Goal: Task Accomplishment & Management: Manage account settings

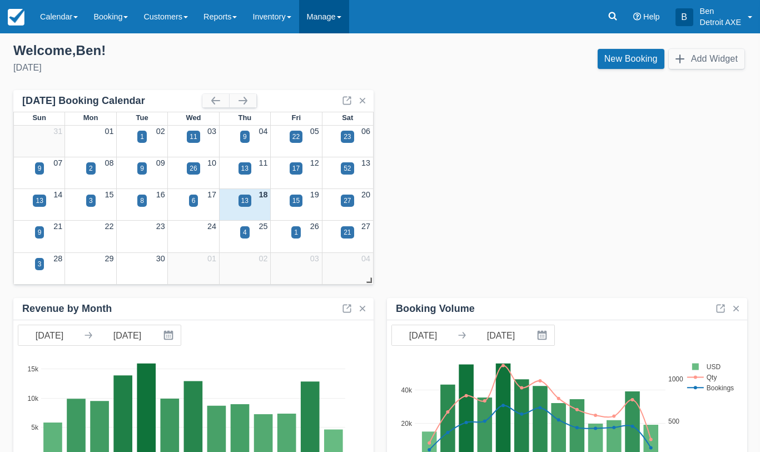
click at [341, 17] on span at bounding box center [339, 17] width 4 height 2
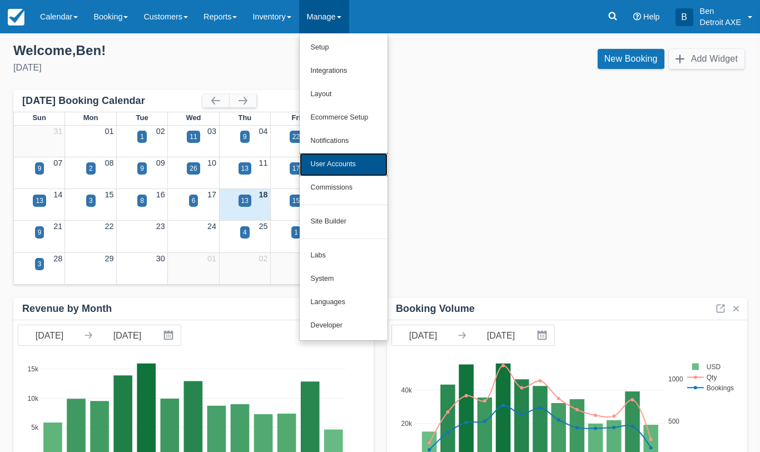
click at [385, 169] on link "User Accounts" at bounding box center [344, 164] width 88 height 23
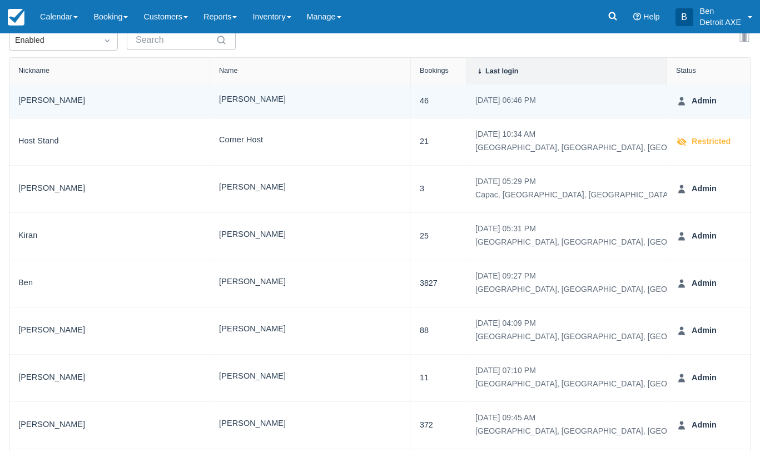
scroll to position [194, 0]
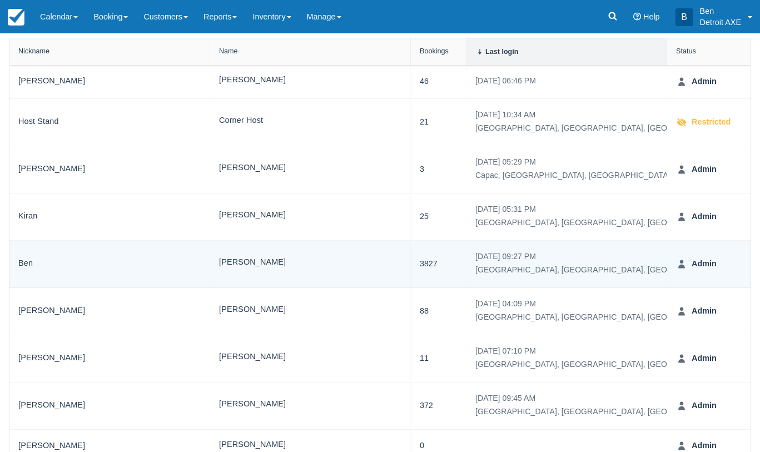
click at [702, 268] on strong "Admin" at bounding box center [701, 264] width 29 height 12
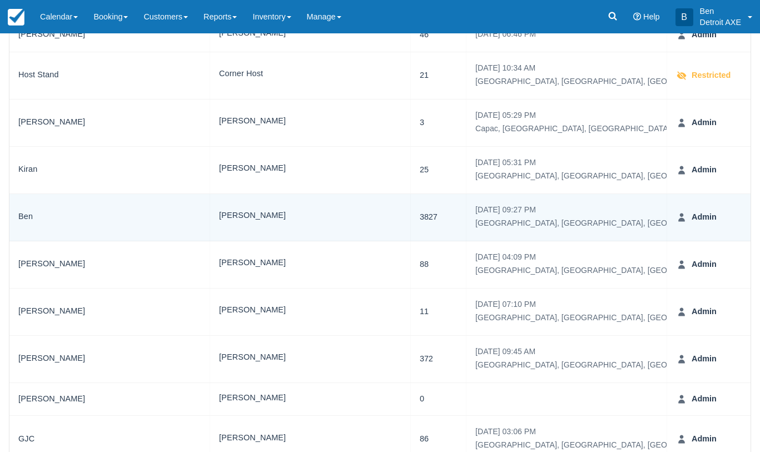
scroll to position [0, 0]
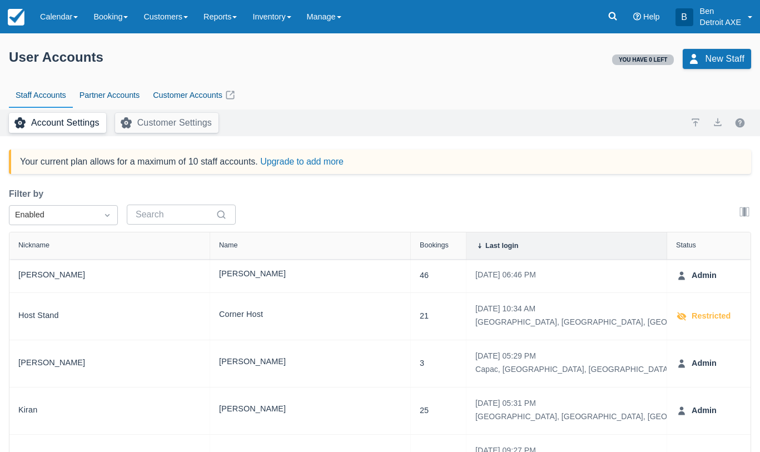
click at [71, 124] on button "Account Settings" at bounding box center [57, 123] width 97 height 20
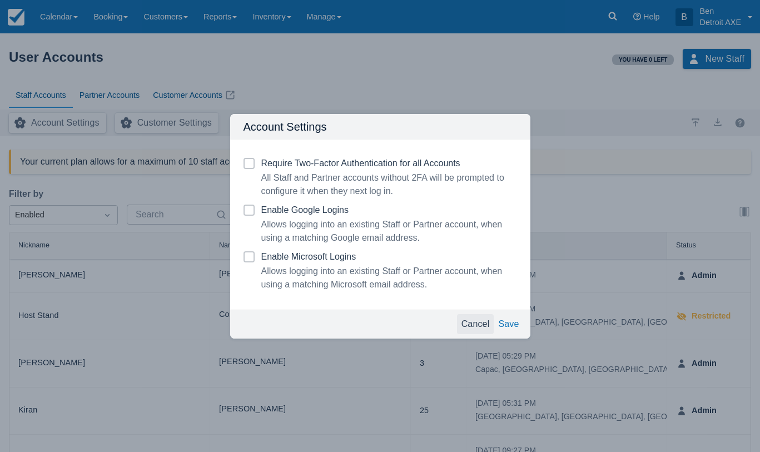
click at [477, 329] on button "Cancel" at bounding box center [475, 324] width 37 height 20
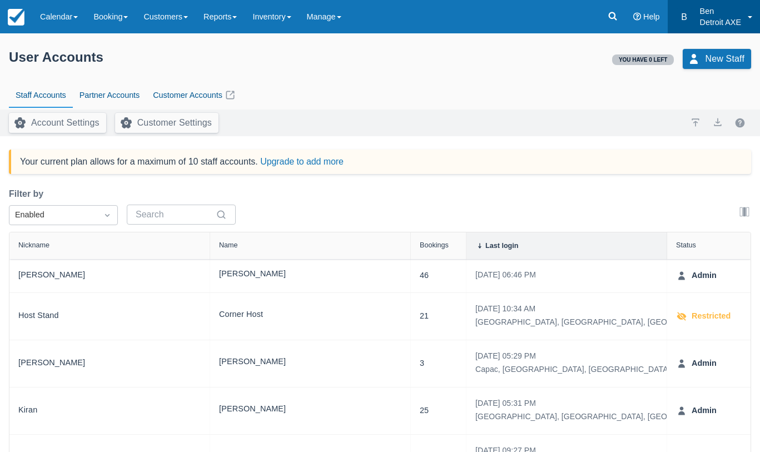
click at [709, 14] on p "Ben" at bounding box center [720, 11] width 41 height 11
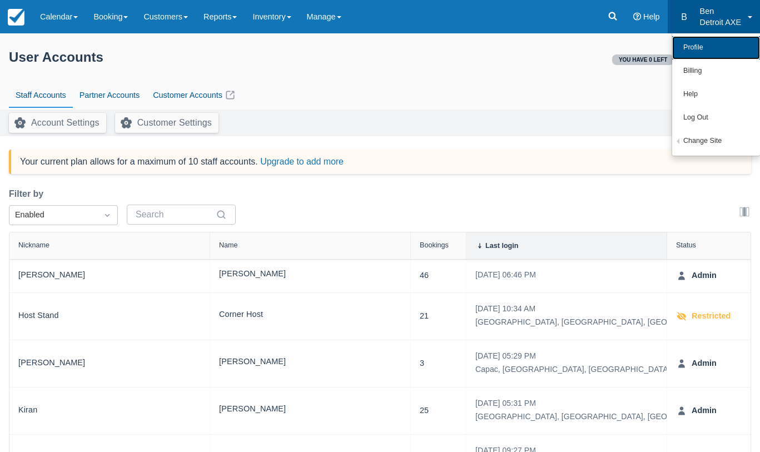
click at [700, 49] on link "Profile" at bounding box center [716, 47] width 88 height 23
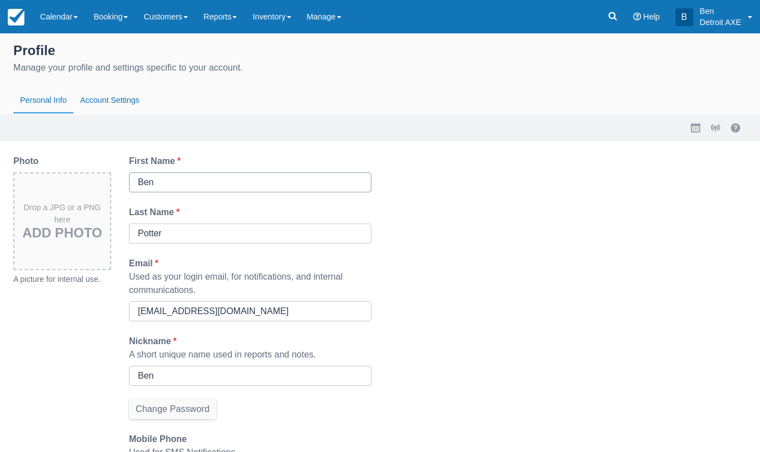
click at [192, 189] on input "Ben" at bounding box center [250, 182] width 225 height 20
type input "[PERSON_NAME]"
click at [334, 208] on div "Last Name *" at bounding box center [250, 212] width 242 height 13
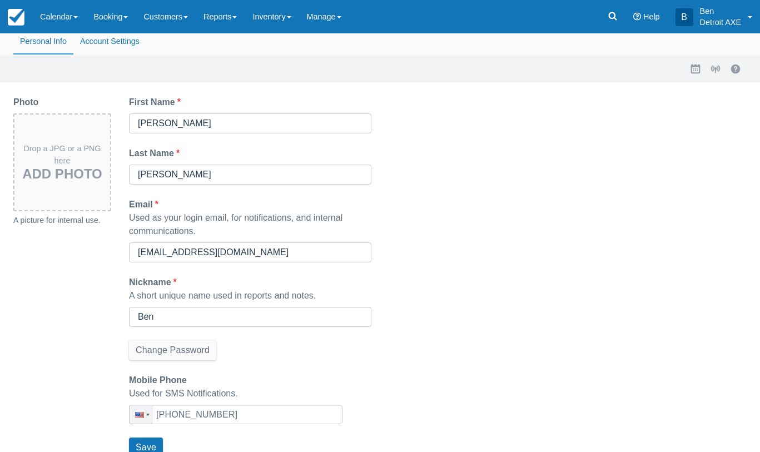
scroll to position [71, 0]
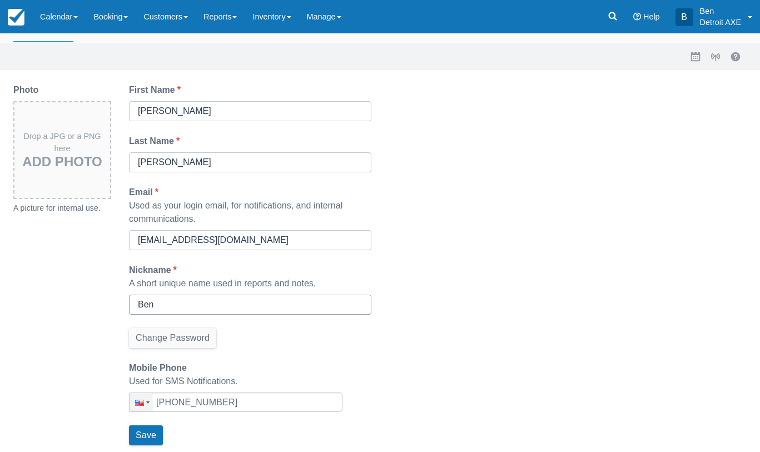
click at [222, 298] on input "Ben" at bounding box center [250, 305] width 225 height 20
type input "[PERSON_NAME]"
click at [208, 406] on input "[PHONE_NUMBER]" at bounding box center [235, 401] width 213 height 19
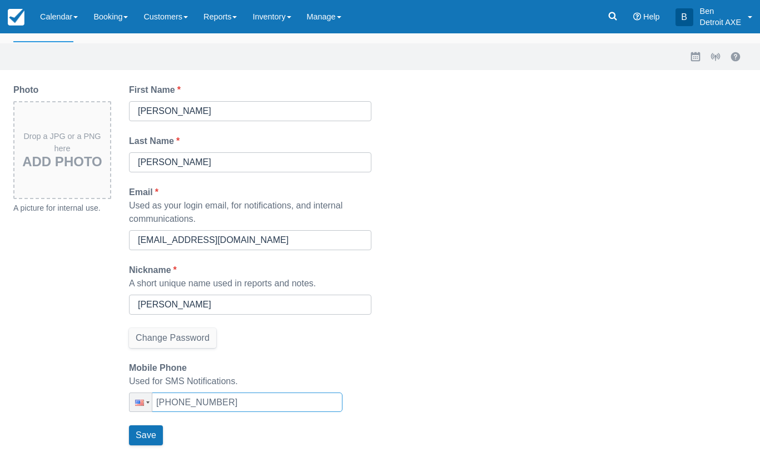
click at [208, 406] on input "+1 (248) 571-5981" at bounding box center [235, 401] width 213 height 19
click at [238, 378] on div "Used for SMS Notifications." at bounding box center [235, 381] width 213 height 13
click at [159, 430] on button "Save" at bounding box center [146, 435] width 34 height 20
click at [260, 396] on input "+1" at bounding box center [235, 401] width 213 height 19
click at [148, 400] on div at bounding box center [141, 402] width 21 height 18
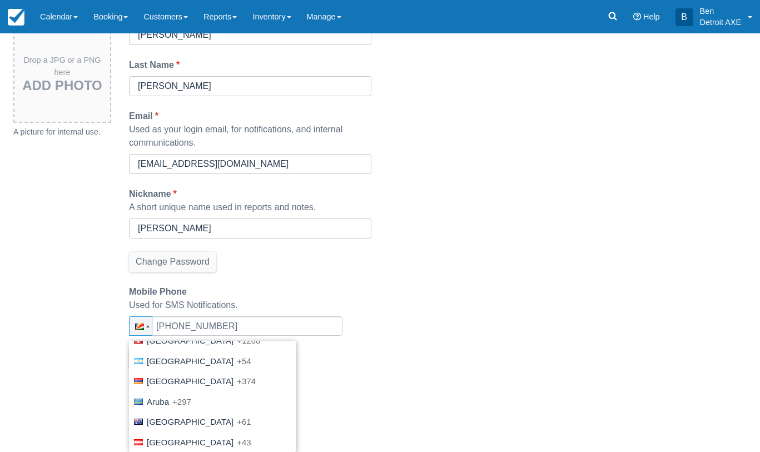
scroll to position [0, 0]
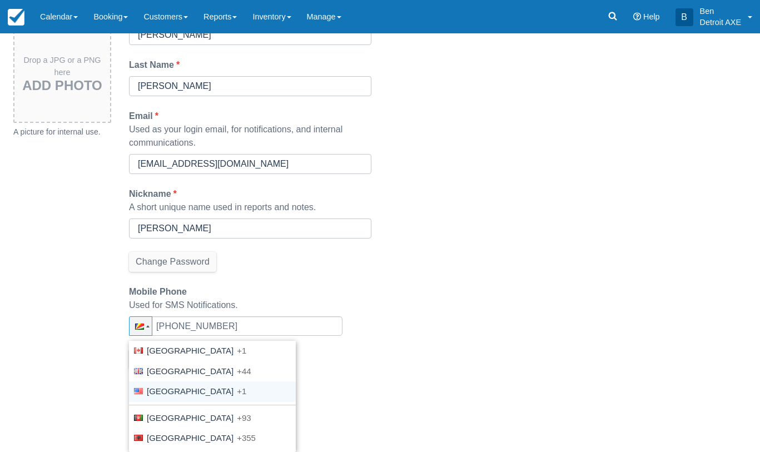
click at [159, 397] on li "United States +1" at bounding box center [212, 391] width 167 height 21
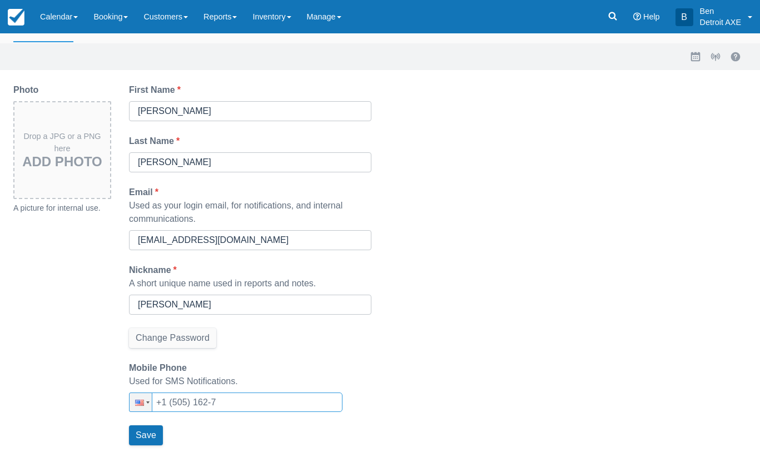
drag, startPoint x: 186, startPoint y: 401, endPoint x: 172, endPoint y: 401, distance: 13.9
click at [172, 401] on input "+1 (505) 162-7" at bounding box center [235, 401] width 213 height 19
type input "[PHONE_NUMBER]"
click at [139, 428] on button "Save" at bounding box center [146, 435] width 34 height 20
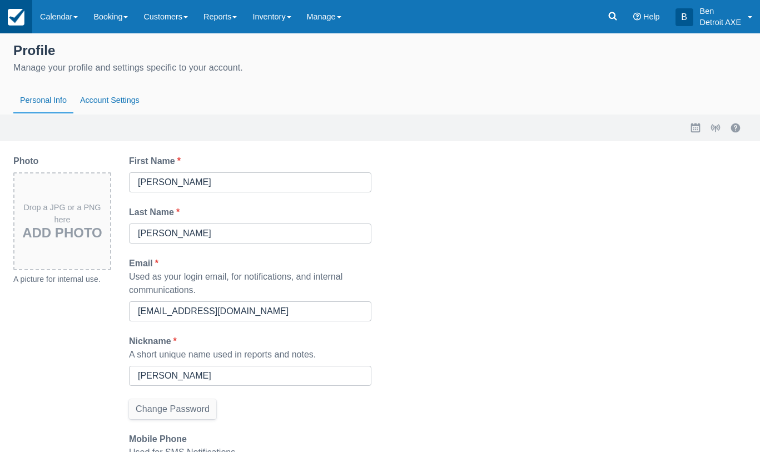
click at [17, 27] on link at bounding box center [16, 16] width 32 height 33
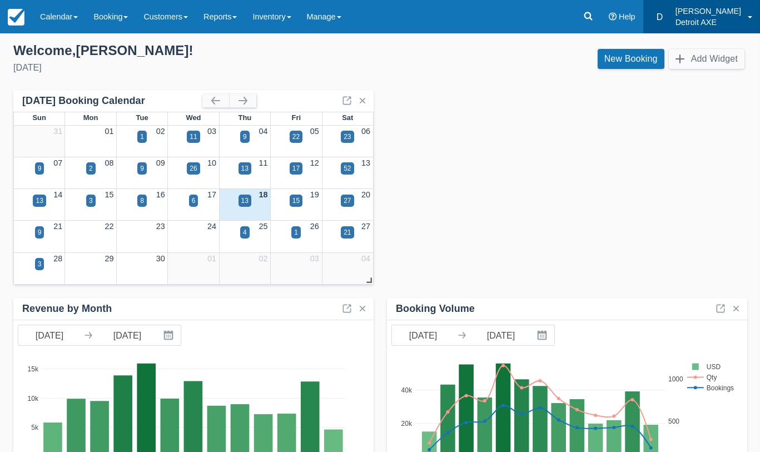
click at [743, 18] on link "D Danielle Detroit AXE" at bounding box center [701, 16] width 117 height 33
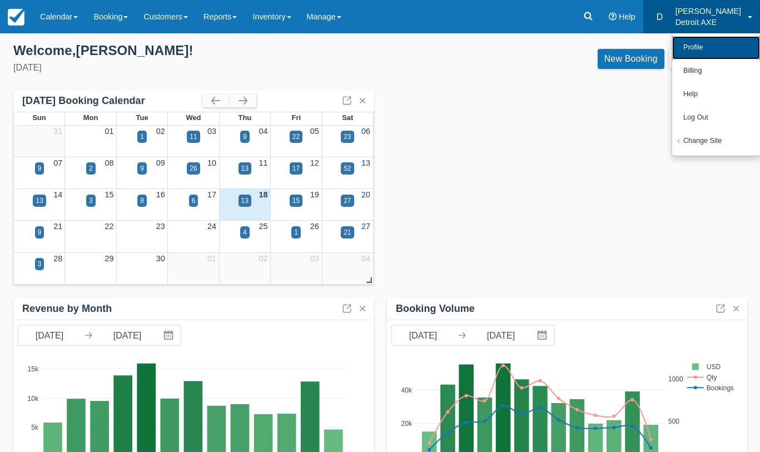
click at [707, 47] on link "Profile" at bounding box center [716, 47] width 88 height 23
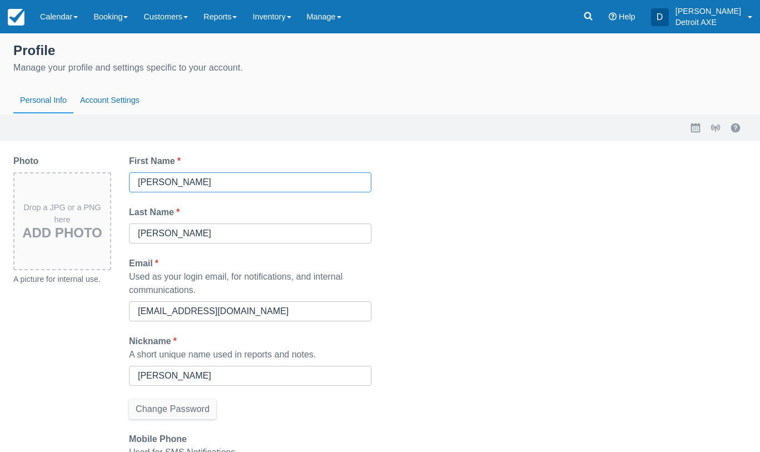
click at [360, 183] on input "[PERSON_NAME]" at bounding box center [250, 182] width 225 height 20
click at [360, 184] on input "[PERSON_NAME]" at bounding box center [250, 182] width 225 height 20
click at [426, 208] on div "Photo Drop a JPG or a PNG here Add Photo A picture for internal use. First Name…" at bounding box center [379, 338] width 751 height 368
click at [237, 184] on input "DG" at bounding box center [250, 182] width 225 height 20
type input "[PERSON_NAME]"
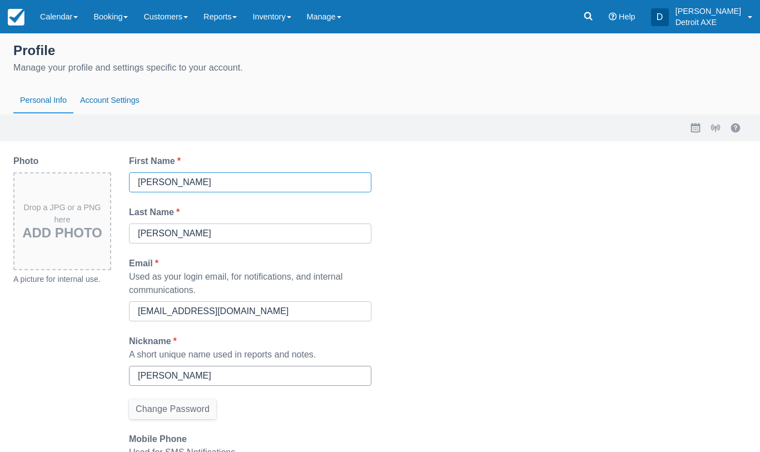
click at [175, 375] on input "[PERSON_NAME]" at bounding box center [250, 376] width 225 height 20
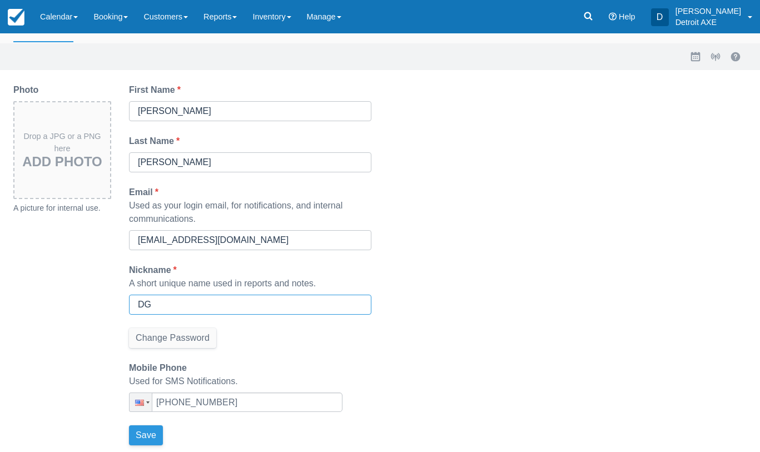
type input "DG"
click at [153, 433] on button "Save" at bounding box center [146, 435] width 34 height 20
click at [12, 12] on img at bounding box center [16, 17] width 17 height 17
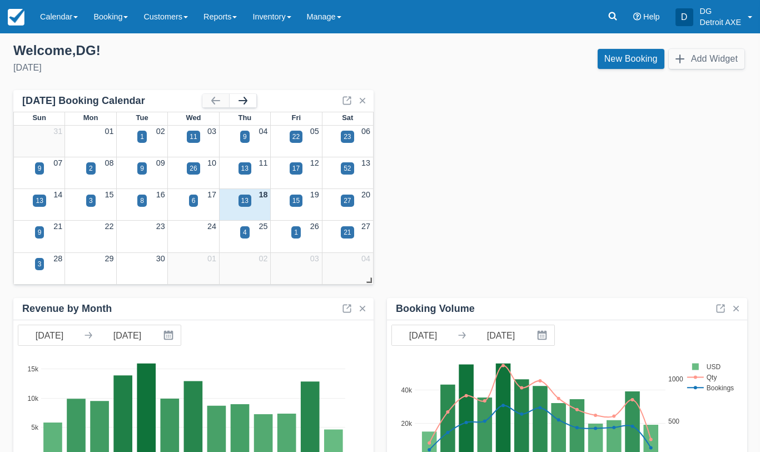
click at [242, 98] on button "button" at bounding box center [243, 100] width 27 height 13
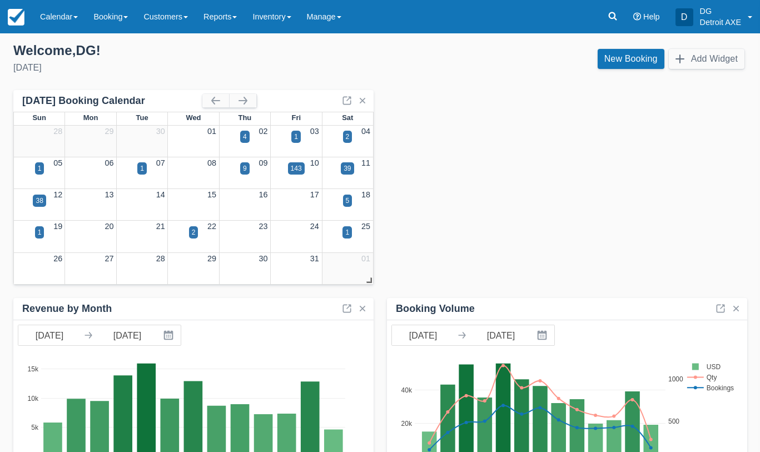
click at [235, 163] on div "09" at bounding box center [244, 163] width 51 height 12
click at [243, 163] on div "9" at bounding box center [245, 168] width 4 height 10
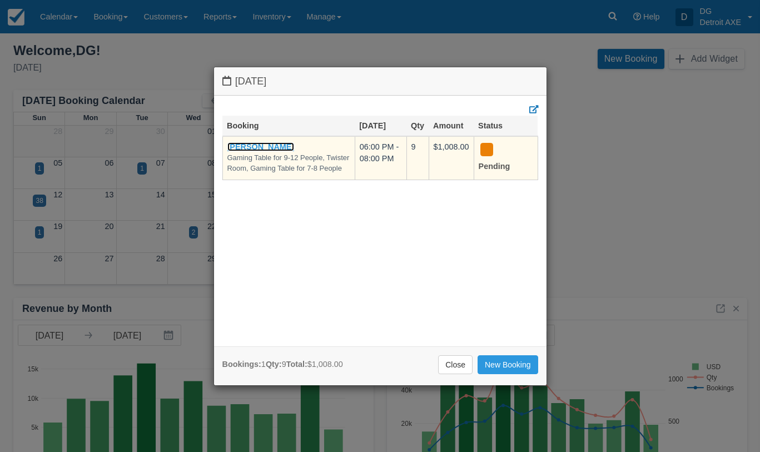
click at [246, 146] on link "Nicole Romeo" at bounding box center [260, 146] width 67 height 9
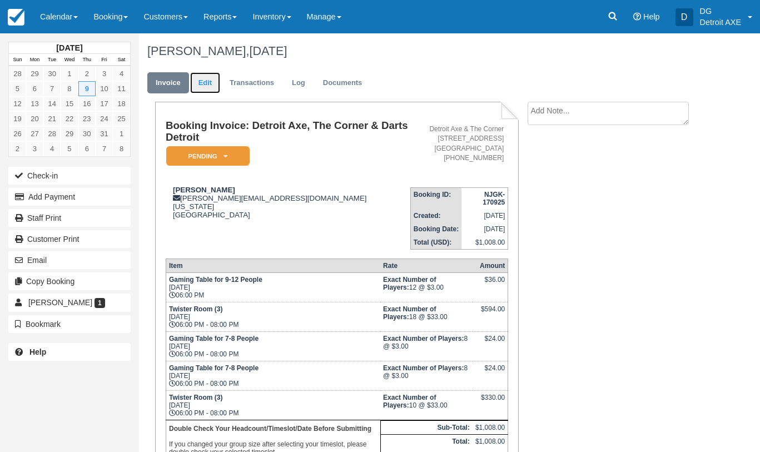
click at [200, 81] on link "Edit" at bounding box center [205, 83] width 30 height 22
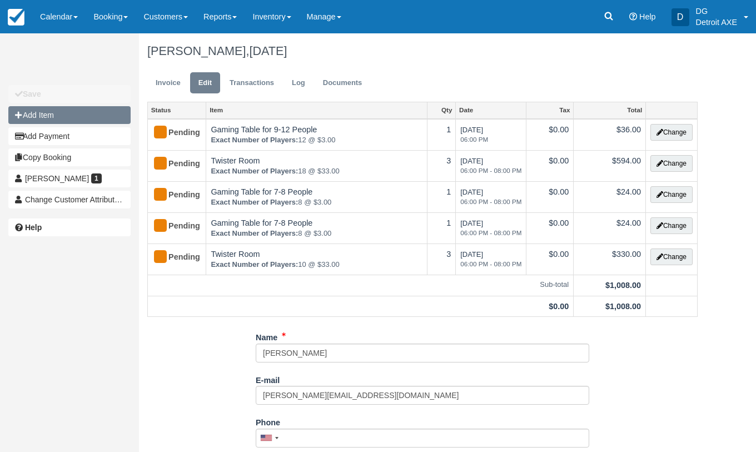
click at [73, 118] on button "Add Item" at bounding box center [69, 115] width 122 height 18
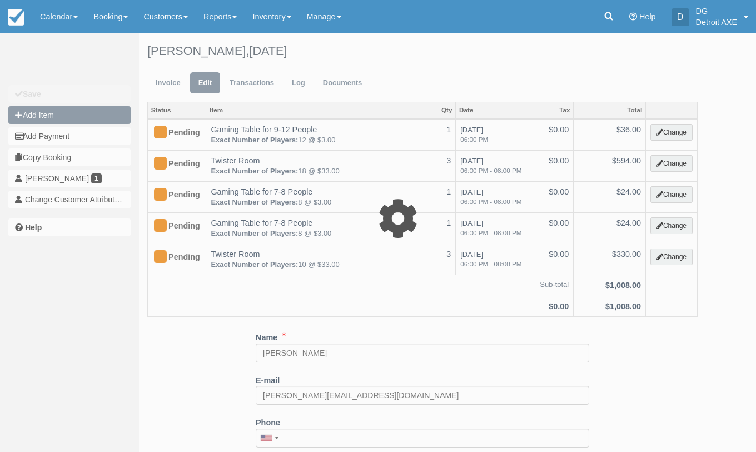
type input "0.00"
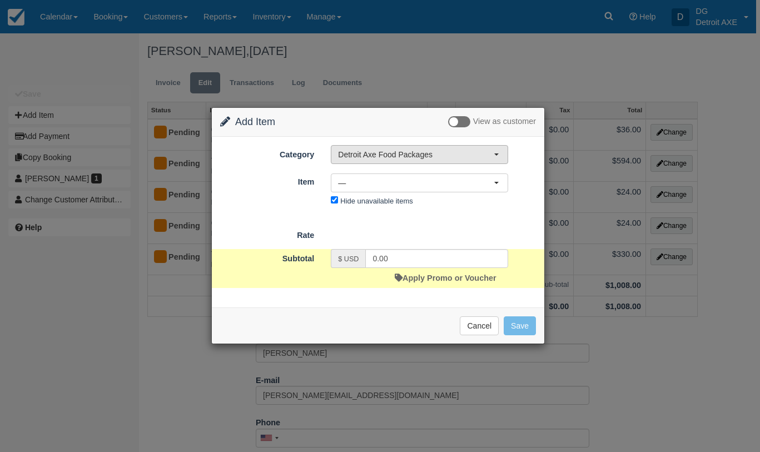
click at [372, 163] on button "Detroit Axe Food Packages" at bounding box center [419, 154] width 177 height 19
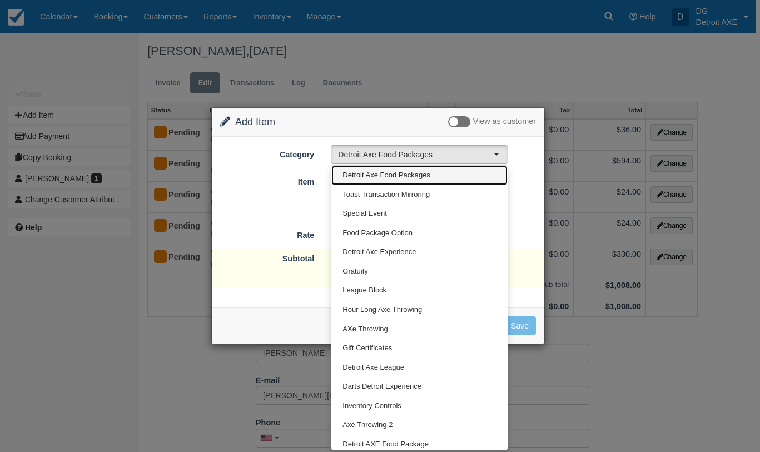
click at [375, 179] on span "Detroit Axe Food Packages" at bounding box center [386, 175] width 88 height 11
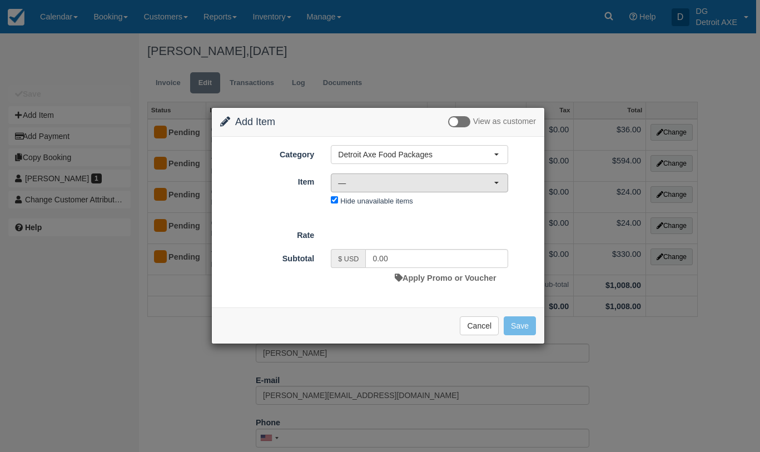
click at [375, 181] on span "—" at bounding box center [416, 182] width 156 height 11
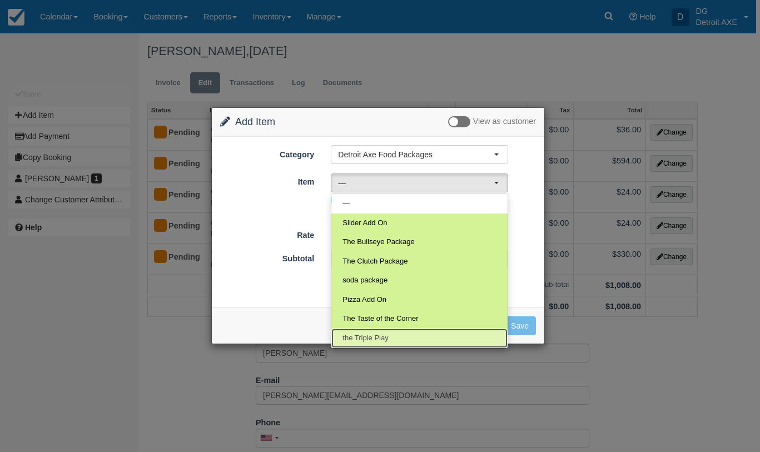
click at [435, 336] on link "the Triple Play" at bounding box center [419, 337] width 176 height 19
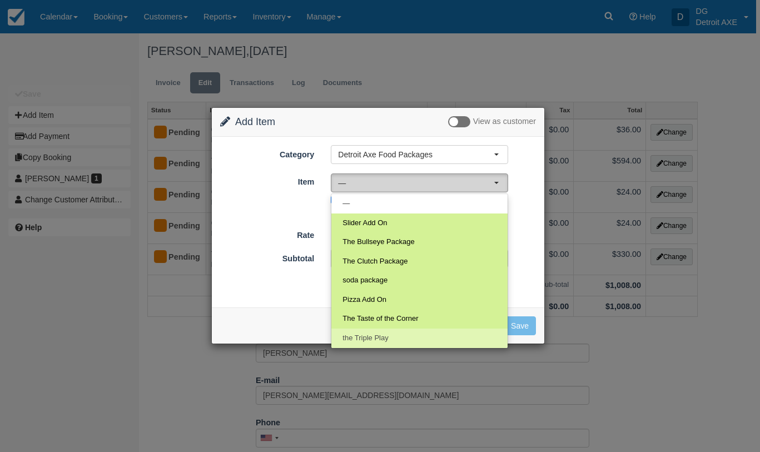
select select "188"
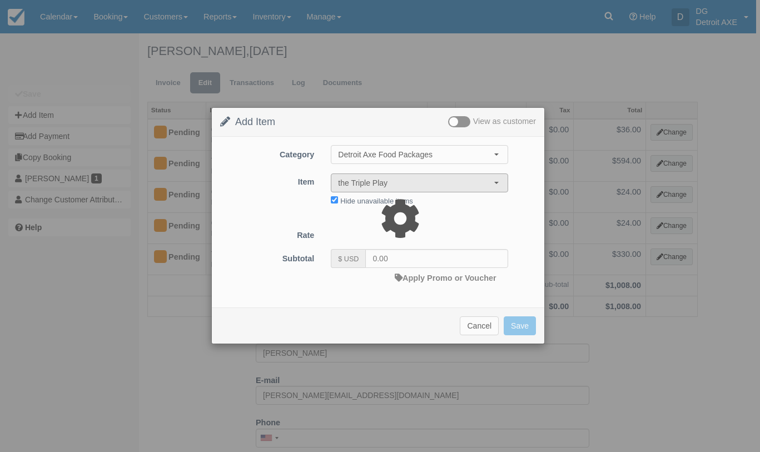
type input "84.00"
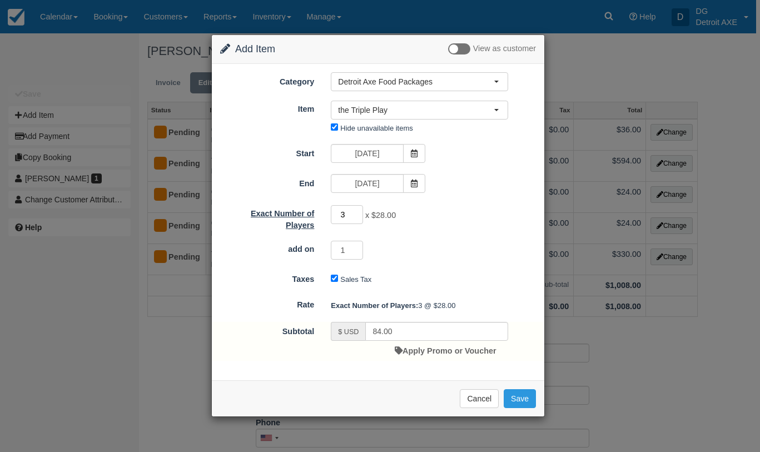
drag, startPoint x: 350, startPoint y: 215, endPoint x: 307, endPoint y: 216, distance: 42.8
click at [308, 216] on div "Exact Number of Players 3 x $28.00 Required." at bounding box center [378, 217] width 332 height 27
type input "55"
type input "1540.00"
click at [515, 398] on button "Save" at bounding box center [519, 398] width 32 height 19
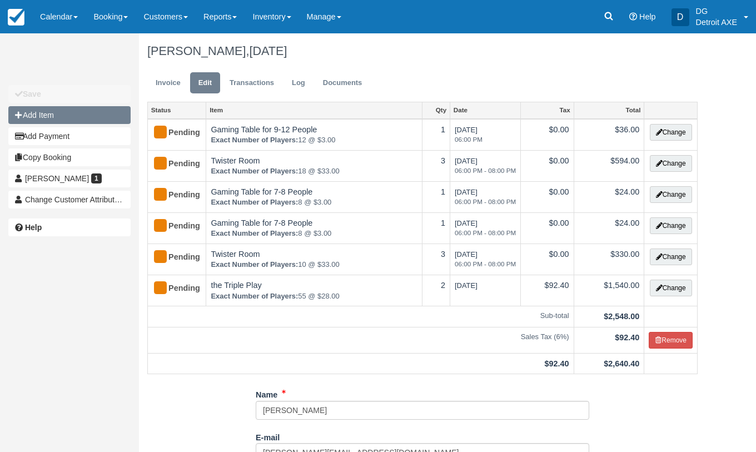
click at [98, 115] on button "Add Item" at bounding box center [69, 115] width 122 height 18
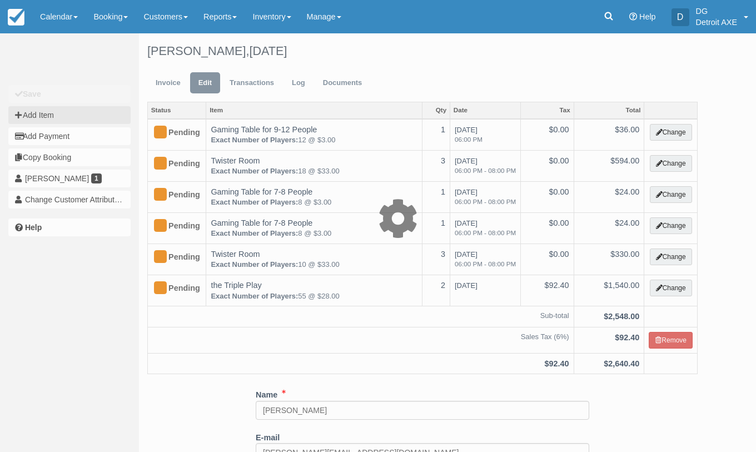
type input "0.00"
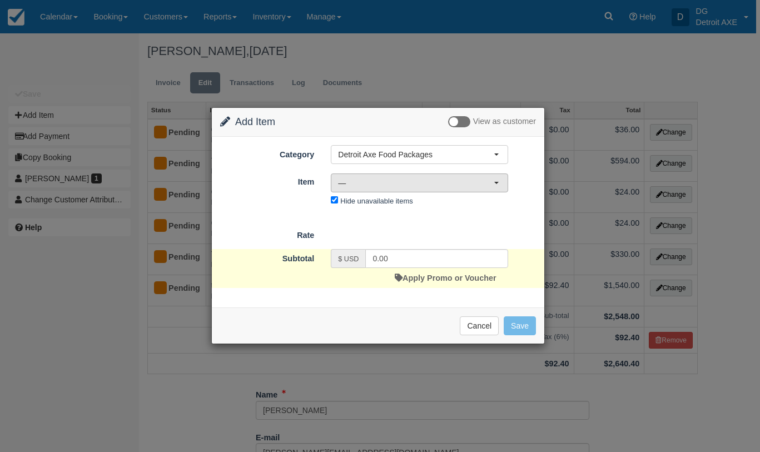
click at [415, 178] on span "—" at bounding box center [416, 182] width 156 height 11
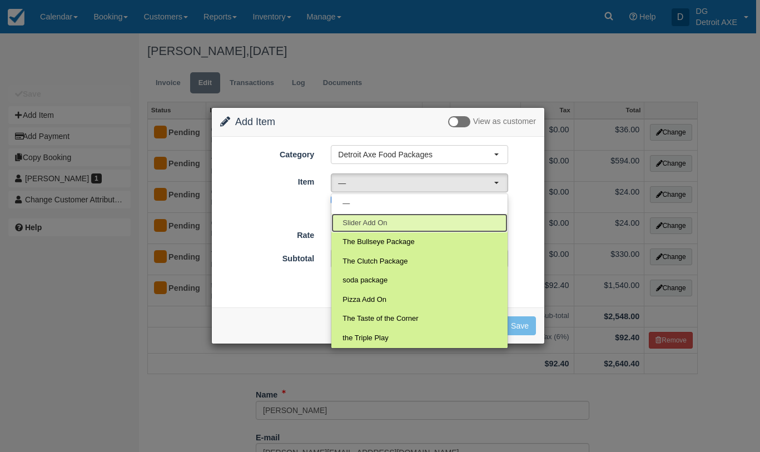
click at [381, 218] on span "Slider Add On" at bounding box center [364, 223] width 44 height 11
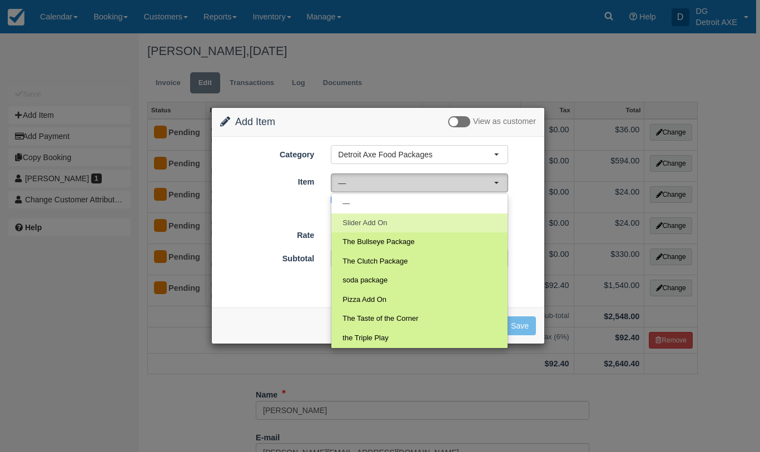
select select "244"
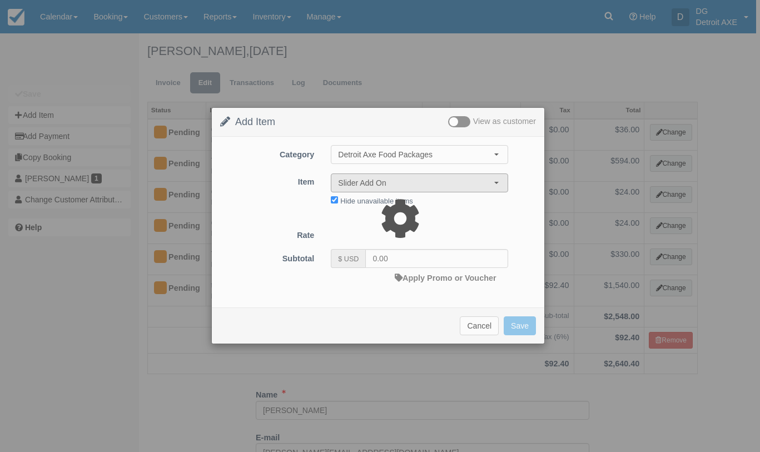
type input "12.00"
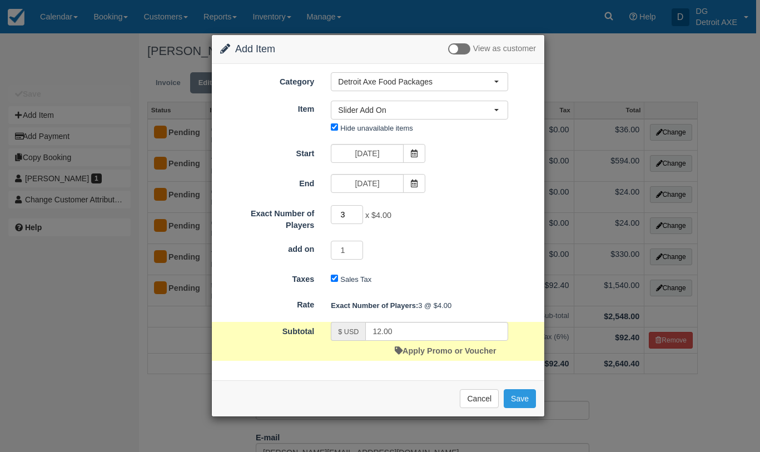
click at [336, 213] on input "3" at bounding box center [347, 214] width 32 height 19
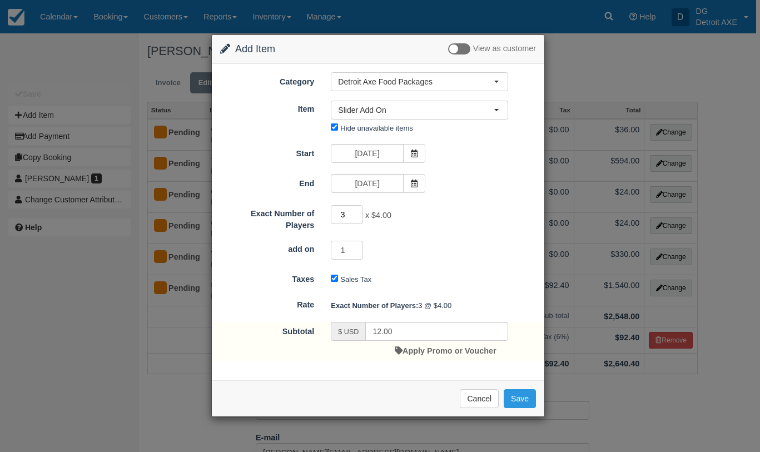
drag, startPoint x: 346, startPoint y: 212, endPoint x: 329, endPoint y: 211, distance: 16.7
click at [329, 212] on div "3 x $4.00 Required." at bounding box center [419, 216] width 194 height 22
type input "55"
type input "220.00"
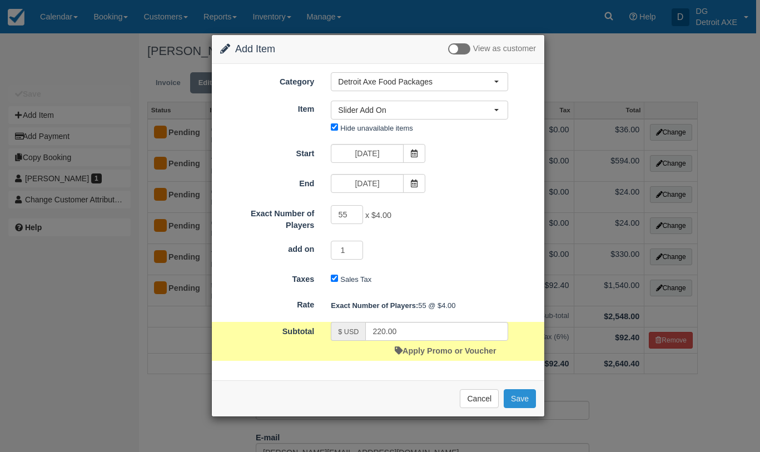
click at [524, 400] on button "Save" at bounding box center [519, 398] width 32 height 19
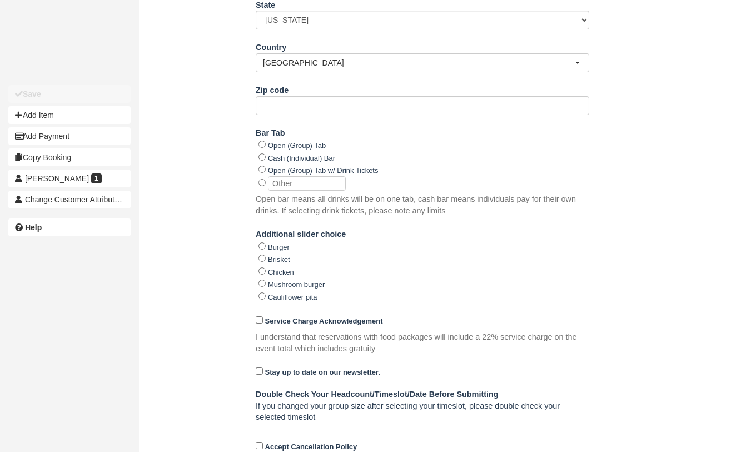
scroll to position [701, 0]
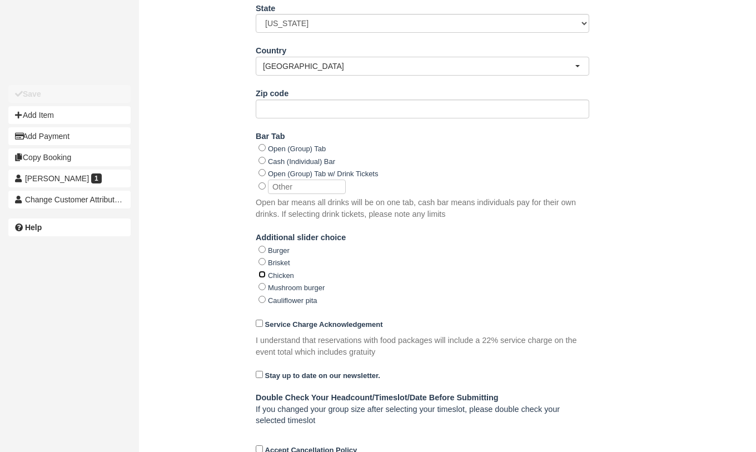
click at [263, 273] on input "Chicken" at bounding box center [261, 274] width 7 height 7
radio input "true"
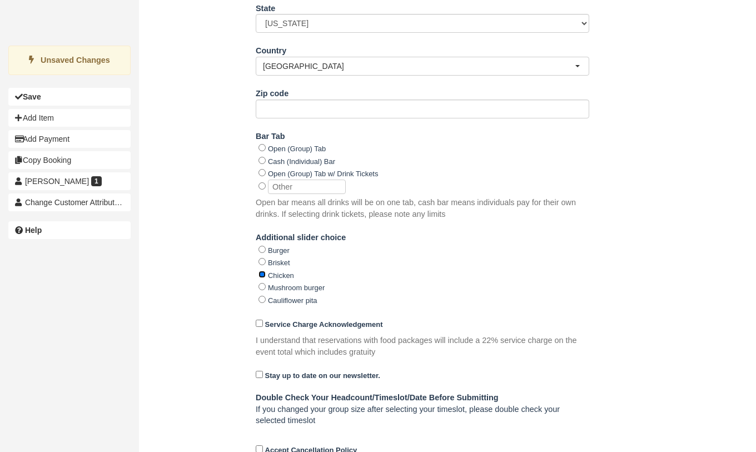
scroll to position [766, 0]
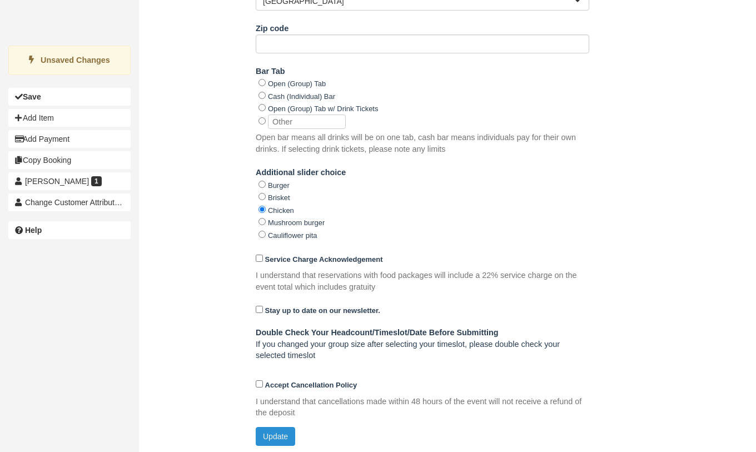
click at [290, 435] on button "Update" at bounding box center [275, 436] width 39 height 19
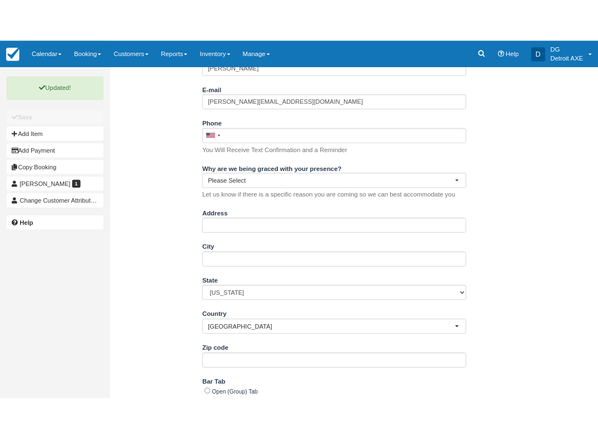
scroll to position [272, 0]
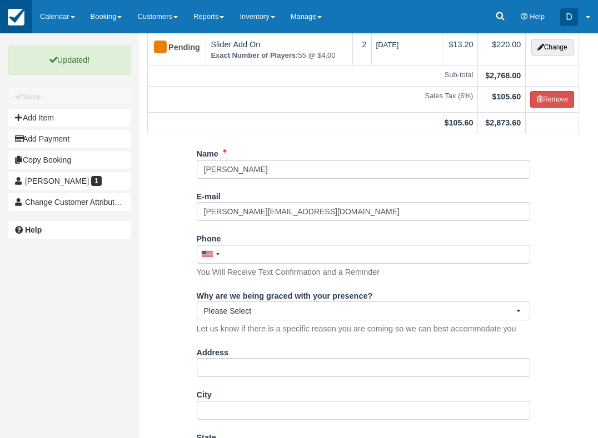
click at [16, 17] on img at bounding box center [16, 17] width 17 height 17
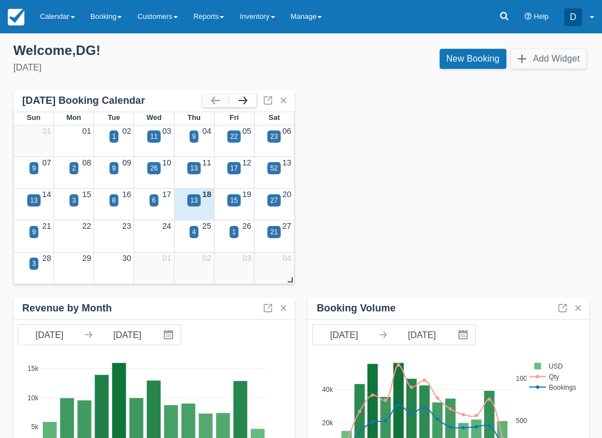
click at [244, 98] on button "button" at bounding box center [243, 100] width 27 height 13
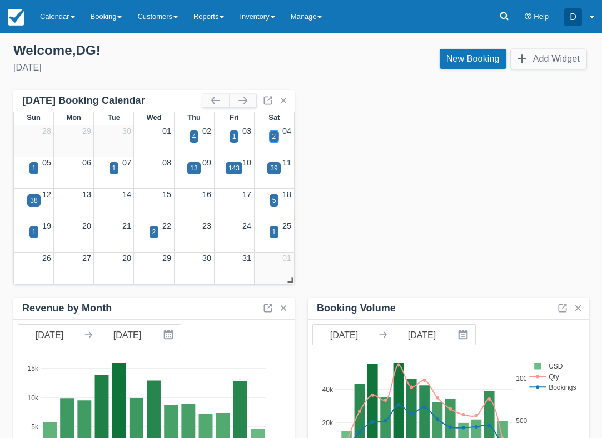
click at [271, 135] on div "2" at bounding box center [274, 137] width 9 height 12
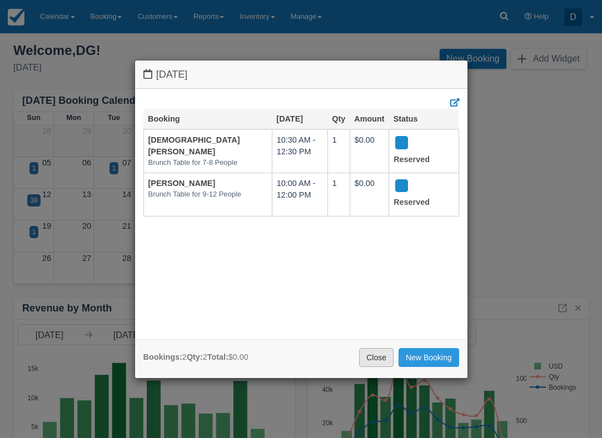
click at [360, 357] on link "Close" at bounding box center [376, 357] width 34 height 19
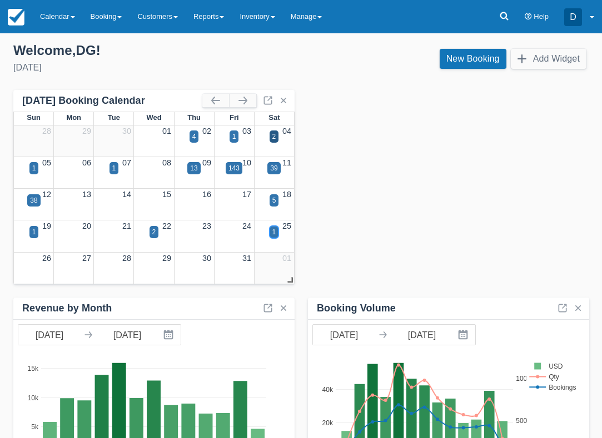
click at [278, 233] on div "1" at bounding box center [274, 232] width 9 height 12
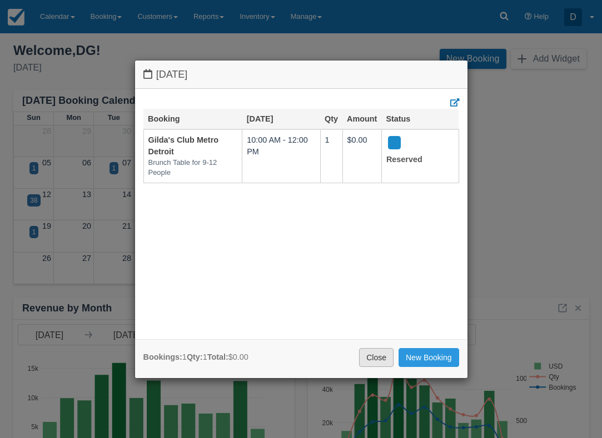
click at [375, 353] on link "Close" at bounding box center [376, 357] width 34 height 19
